Goal: Transaction & Acquisition: Purchase product/service

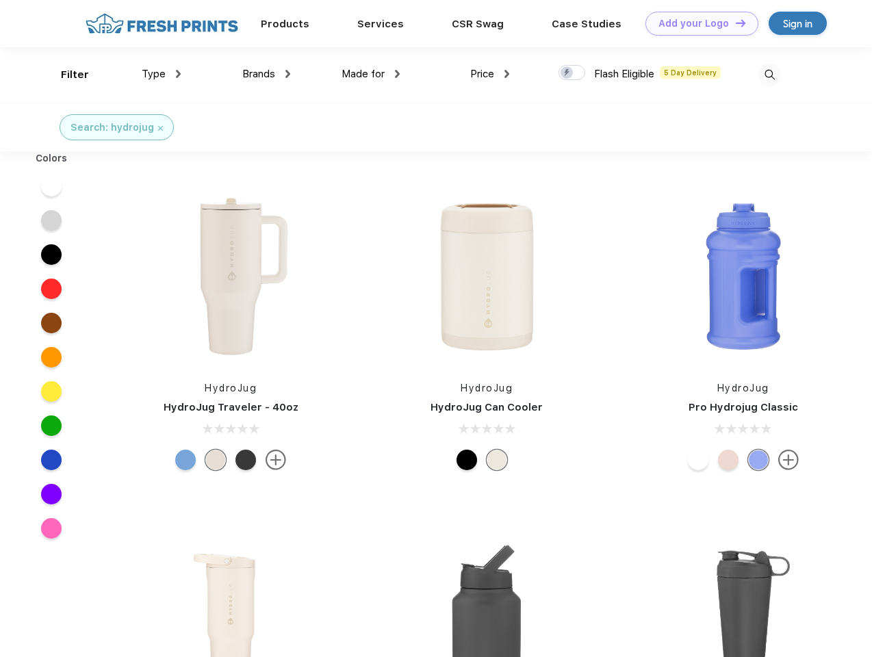
click at [697, 23] on link "Add your Logo Design Tool" at bounding box center [701, 24] width 113 height 24
click at [0, 0] on div "Design Tool" at bounding box center [0, 0] width 0 height 0
click at [734, 23] on link "Add your Logo Design Tool" at bounding box center [701, 24] width 113 height 24
click at [66, 75] on div "Filter" at bounding box center [75, 75] width 28 height 16
click at [162, 74] on span "Type" at bounding box center [154, 74] width 24 height 12
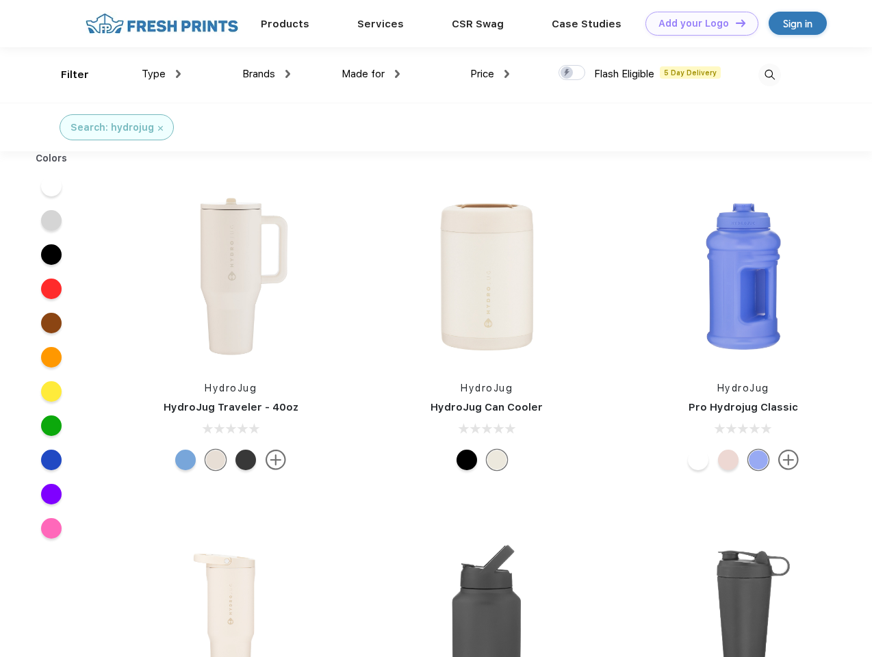
click at [266, 74] on span "Brands" at bounding box center [258, 74] width 33 height 12
click at [371, 74] on span "Made for" at bounding box center [363, 74] width 43 height 12
click at [490, 74] on span "Price" at bounding box center [482, 74] width 24 height 12
click at [572, 73] on div at bounding box center [571, 72] width 27 height 15
click at [567, 73] on input "checkbox" at bounding box center [562, 68] width 9 height 9
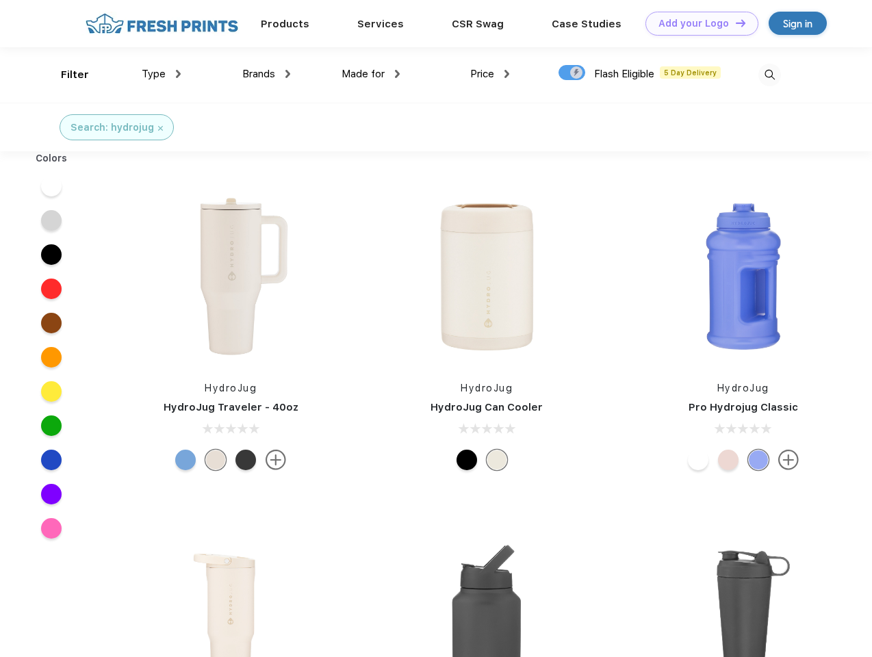
click at [769, 75] on img at bounding box center [769, 75] width 23 height 23
